Goal: Task Accomplishment & Management: Use online tool/utility

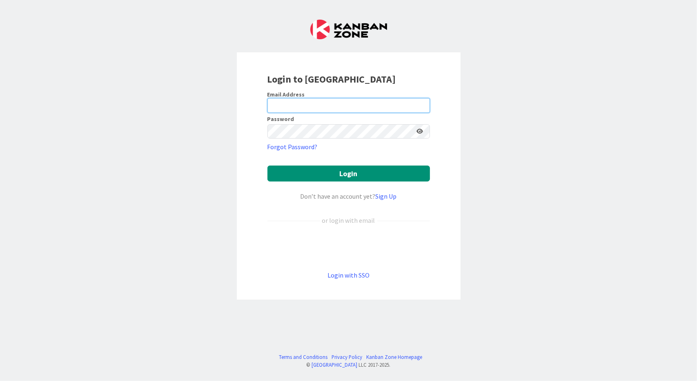
click at [351, 107] on input "email" at bounding box center [348, 105] width 162 height 15
type input "[PERSON_NAME][EMAIL_ADDRESS][DOMAIN_NAME]"
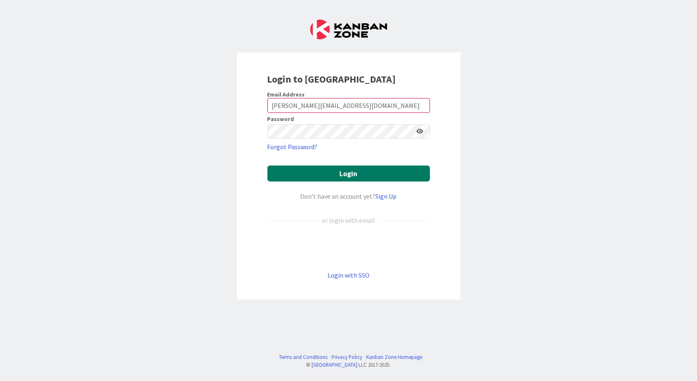
click at [332, 176] on button "Login" at bounding box center [348, 173] width 162 height 16
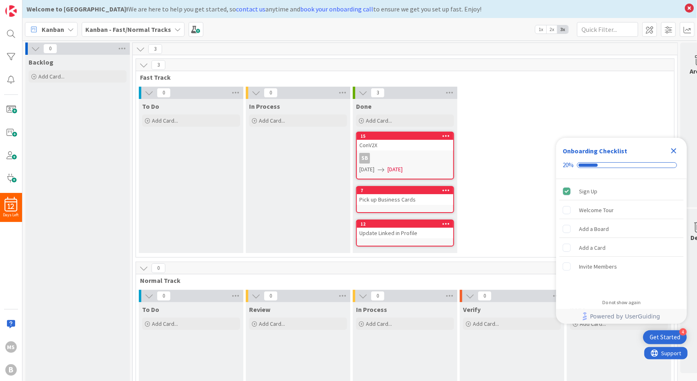
click at [674, 151] on icon "Close Checklist" at bounding box center [673, 150] width 5 height 5
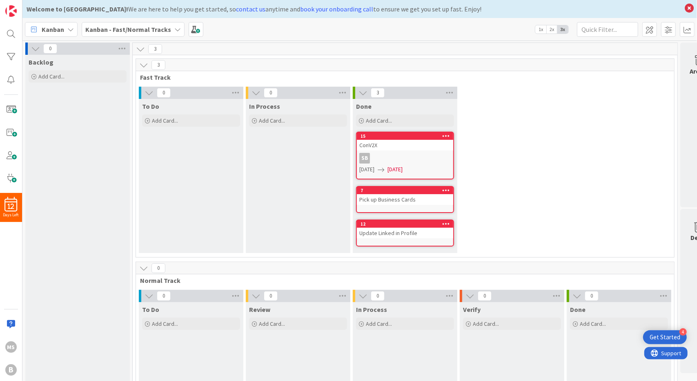
click at [70, 28] on icon at bounding box center [70, 29] width 7 height 7
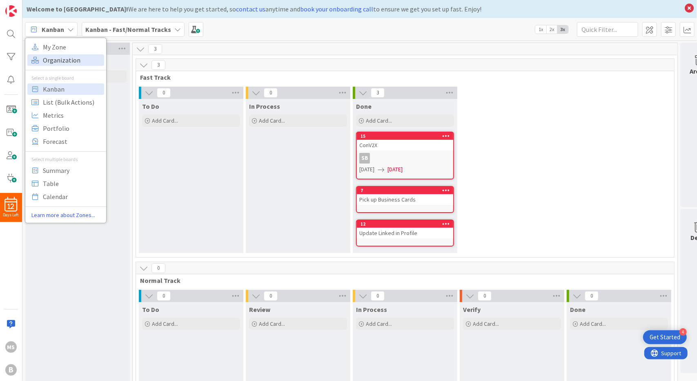
click at [56, 58] on span "Organization" at bounding box center [72, 60] width 59 height 12
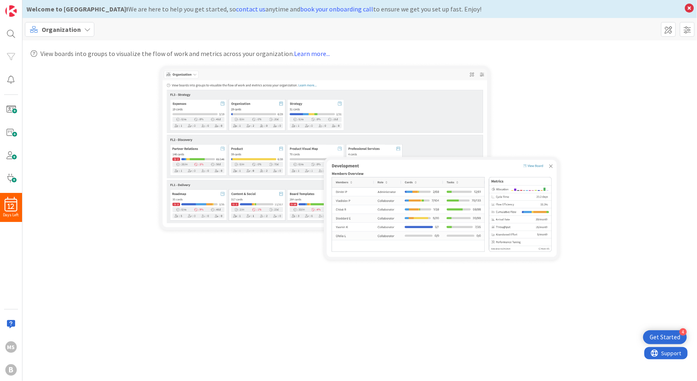
click at [82, 28] on div "Organization" at bounding box center [59, 29] width 69 height 15
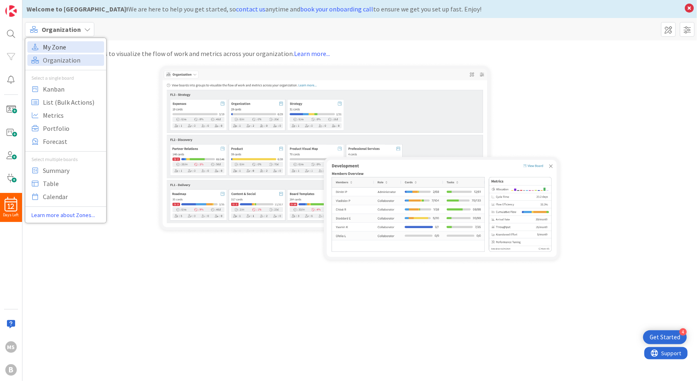
click at [73, 47] on span "My Zone" at bounding box center [72, 47] width 59 height 12
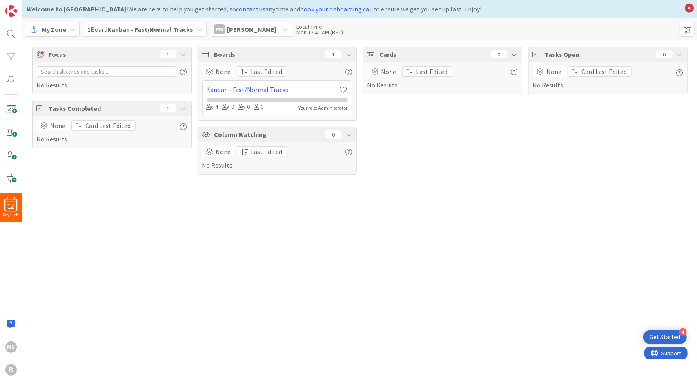
click at [133, 27] on b "Kanban - Fast/Normal Tracks" at bounding box center [150, 29] width 86 height 8
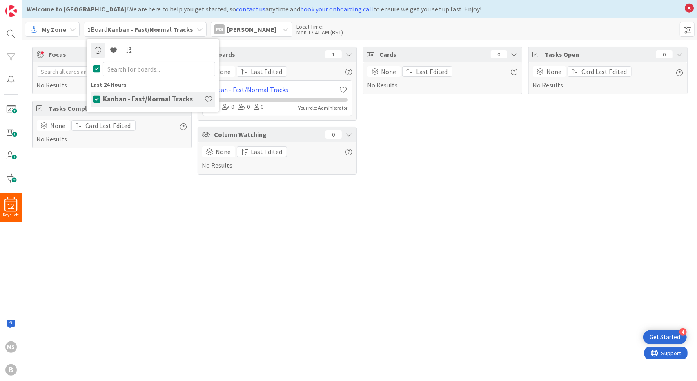
click at [152, 96] on h4 "Kanban - Fast/Normal Tracks" at bounding box center [153, 99] width 101 height 8
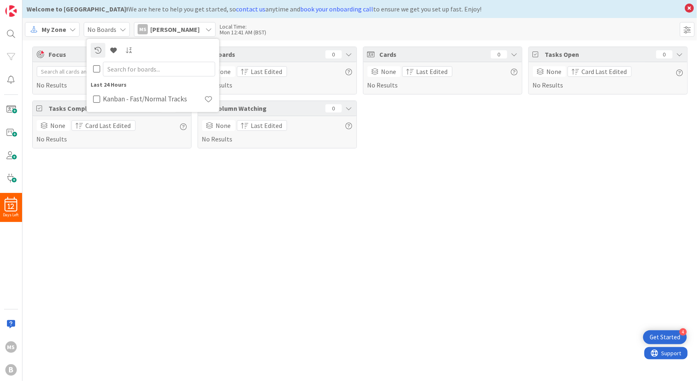
click at [182, 223] on div "Focus 0 No Results Tasks Completed 0 None Card Last Edited No Results Boards 0 …" at bounding box center [359, 210] width 674 height 340
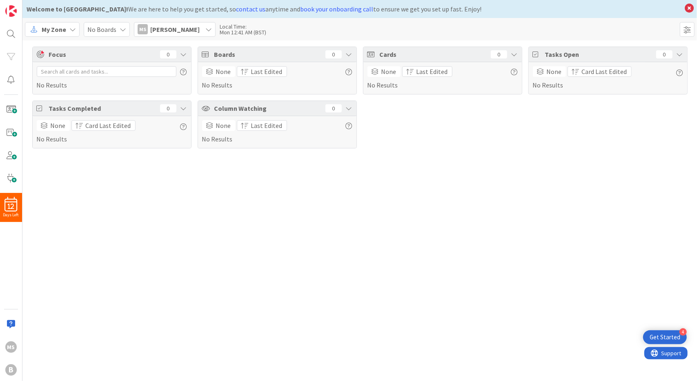
click at [205, 27] on icon at bounding box center [208, 29] width 7 height 7
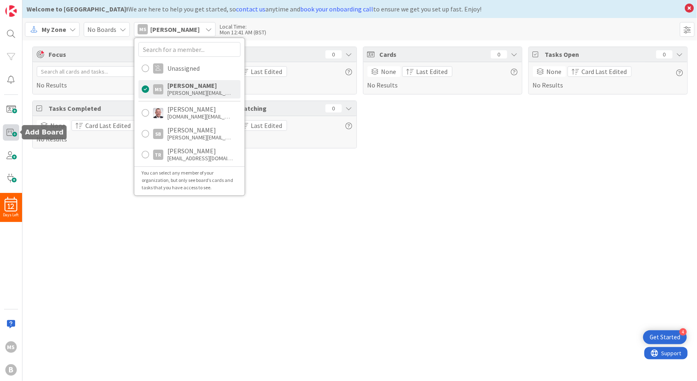
click at [13, 135] on span at bounding box center [11, 132] width 16 height 16
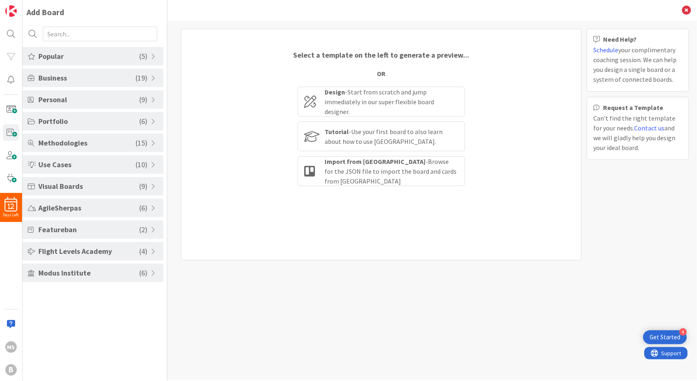
click at [46, 81] on span "Business" at bounding box center [86, 77] width 97 height 11
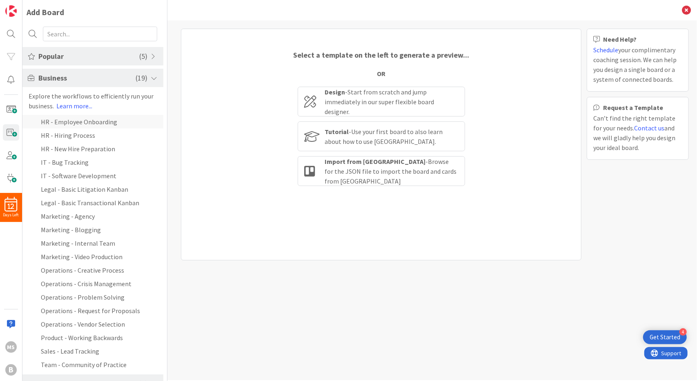
click at [59, 122] on li "HR - Employee Onboarding" at bounding box center [92, 121] width 141 height 13
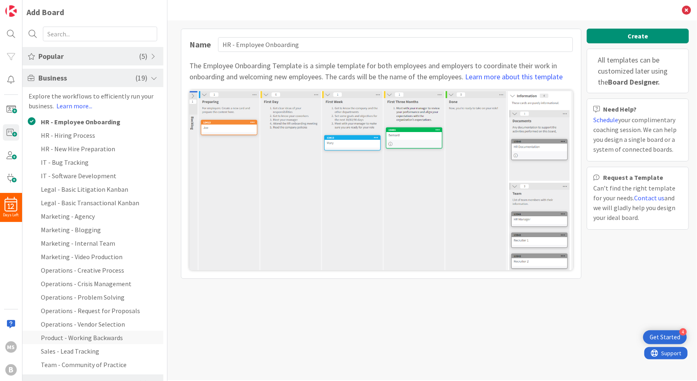
scroll to position [82, 0]
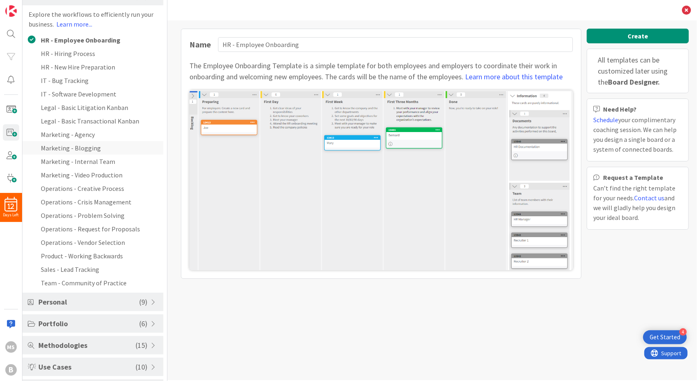
click at [62, 148] on li "Marketing - Blogging" at bounding box center [92, 147] width 141 height 13
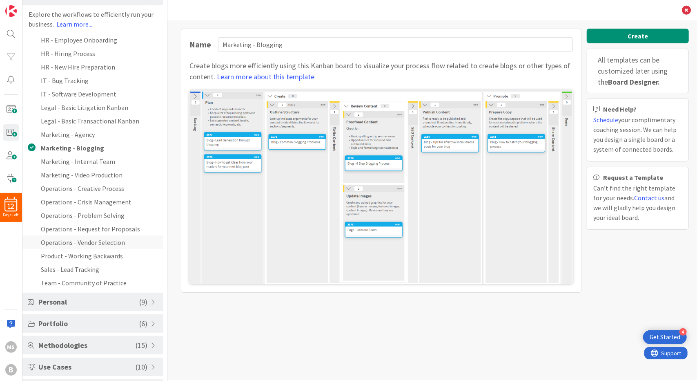
scroll to position [122, 0]
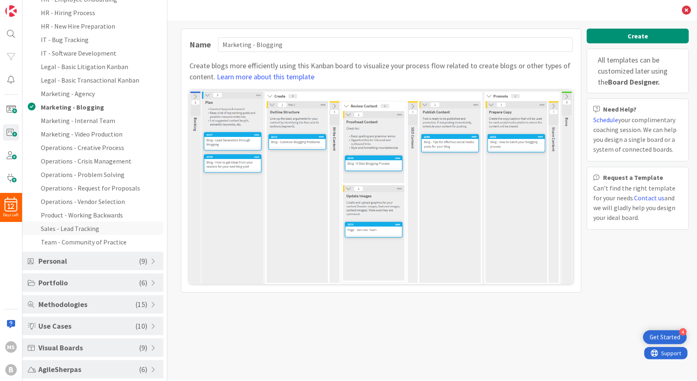
click at [53, 227] on li "Sales - Lead Tracking" at bounding box center [92, 227] width 141 height 13
type input "Sales - Lead Tracking"
